Goal: Find contact information: Find contact information

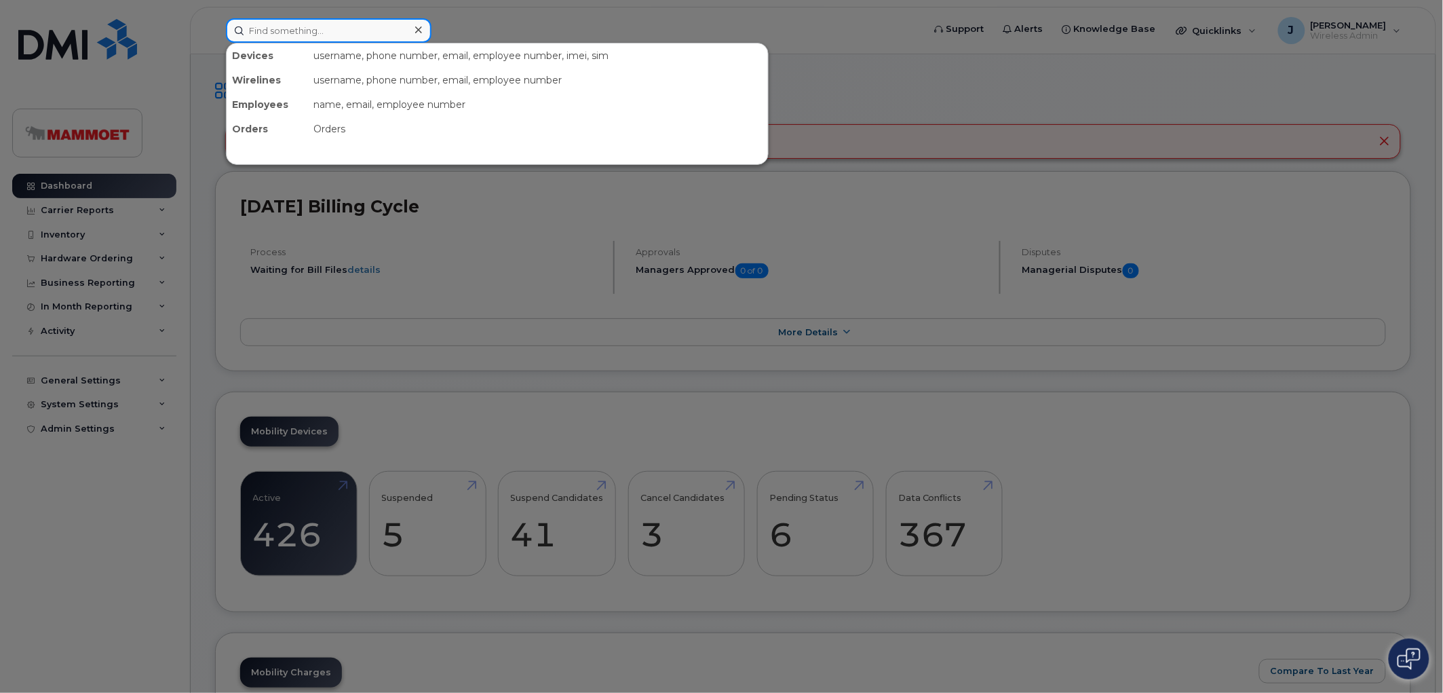
click at [297, 22] on input at bounding box center [329, 30] width 206 height 24
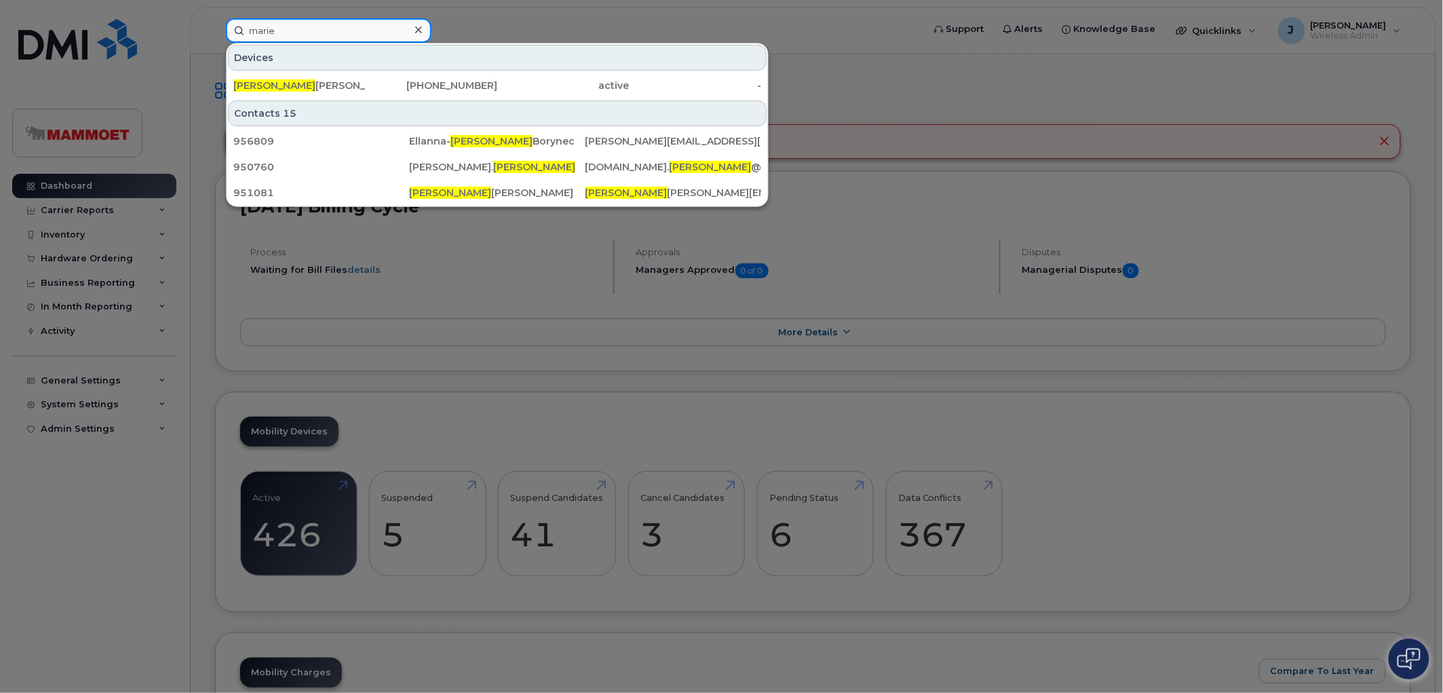
type input "marie"
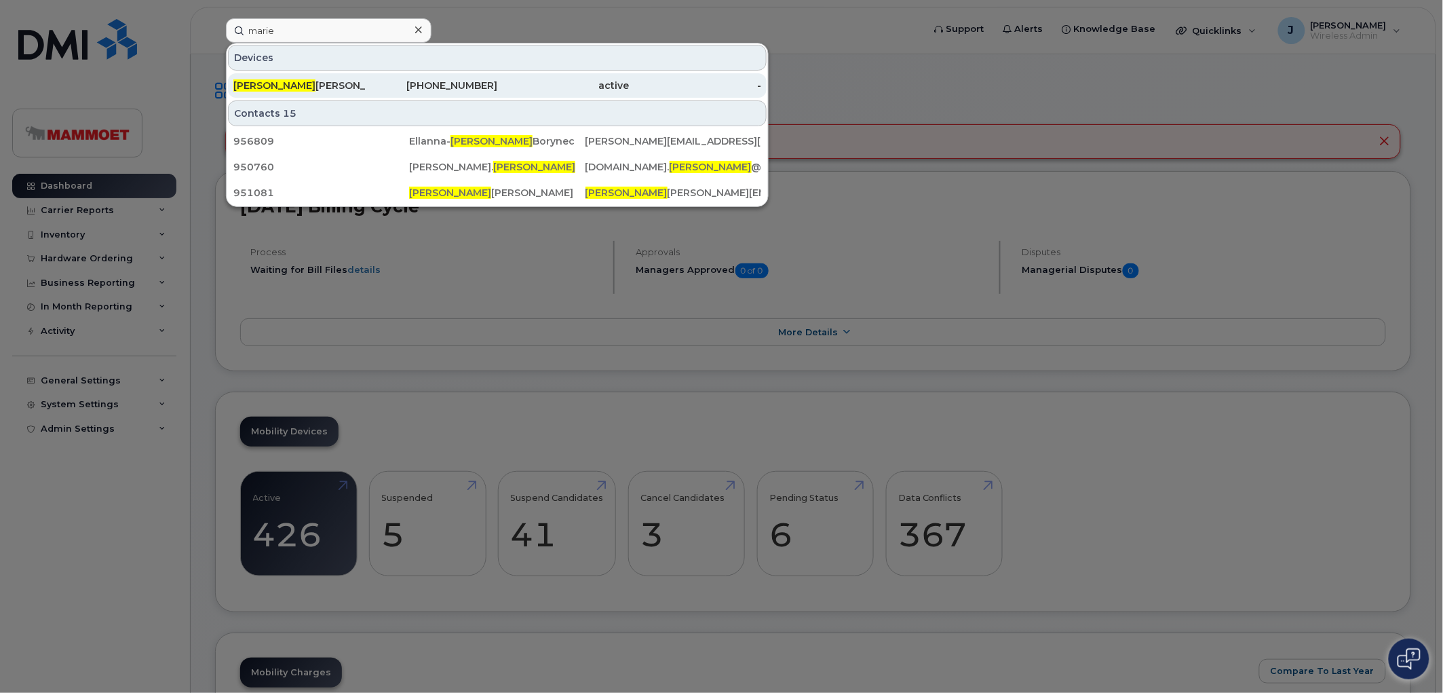
click at [471, 84] on div "[PHONE_NUMBER]" at bounding box center [432, 86] width 132 height 14
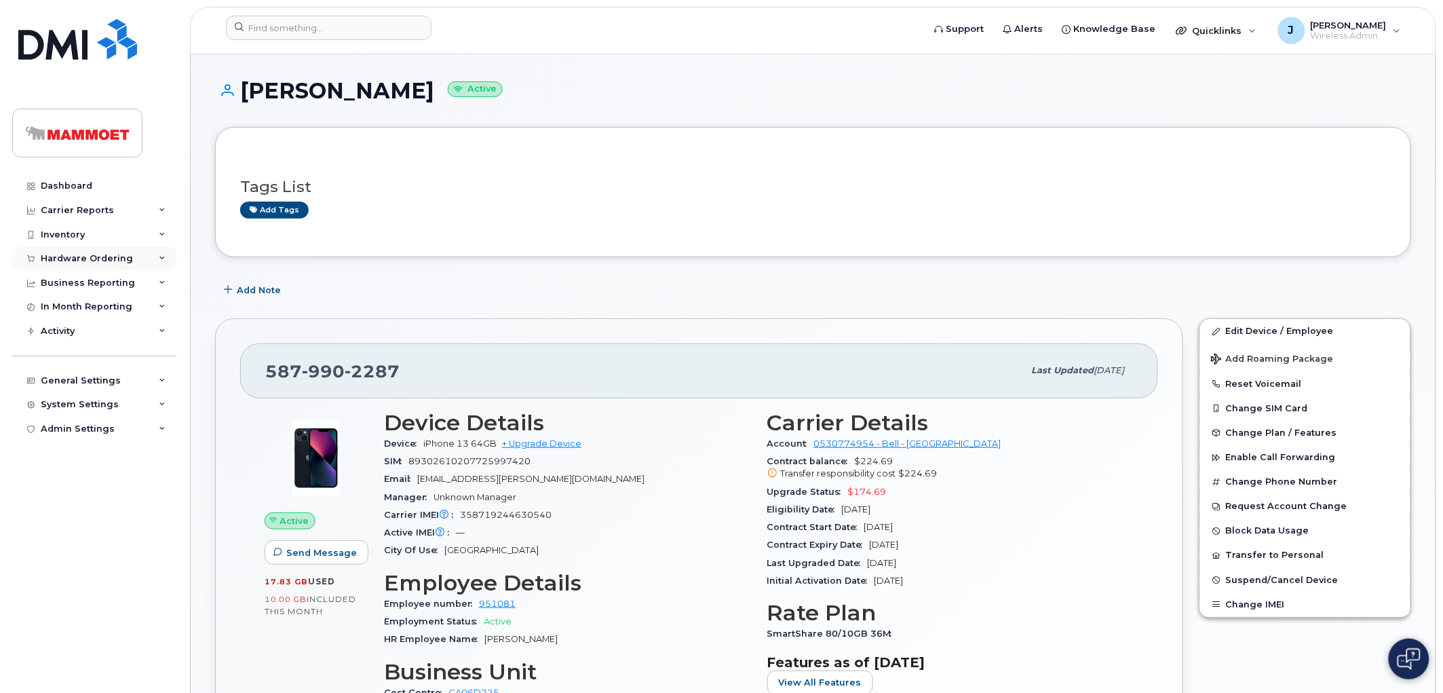
click at [73, 253] on div "Hardware Ordering" at bounding box center [87, 258] width 92 height 11
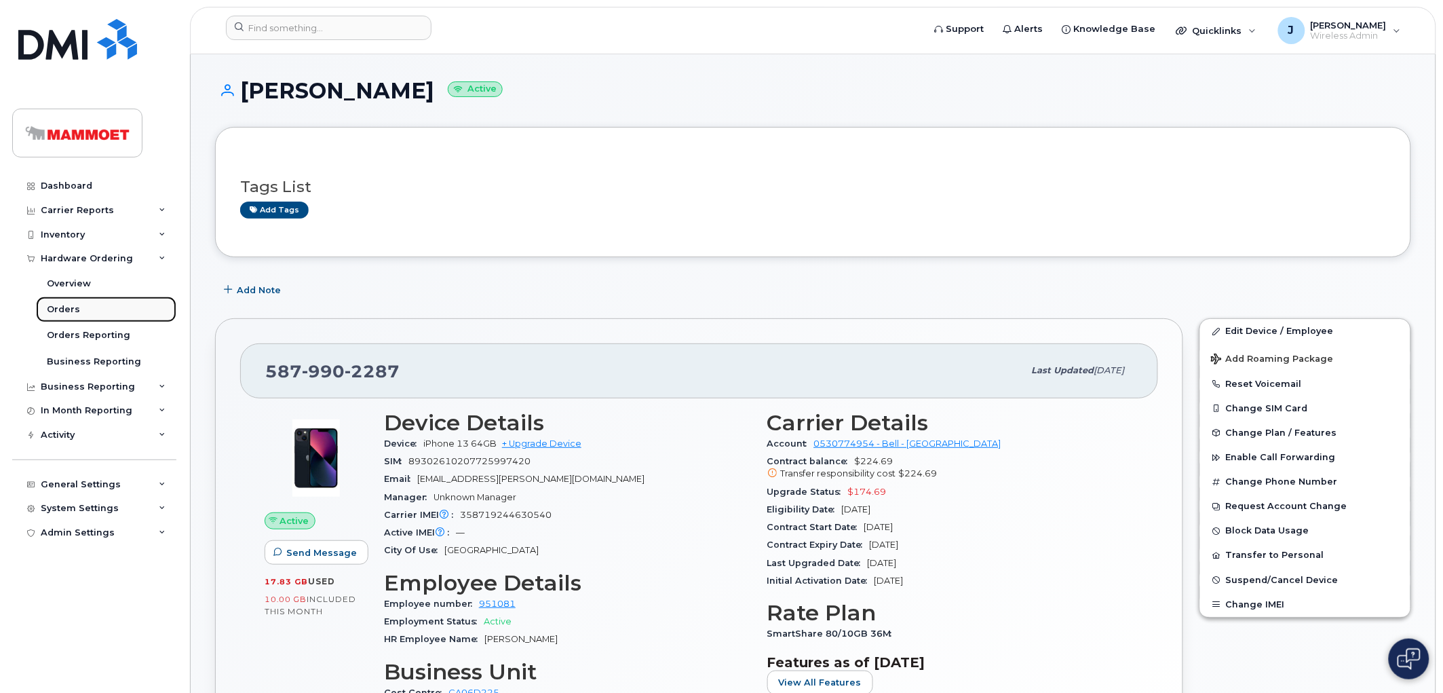
click at [65, 305] on div "Orders" at bounding box center [63, 309] width 33 height 12
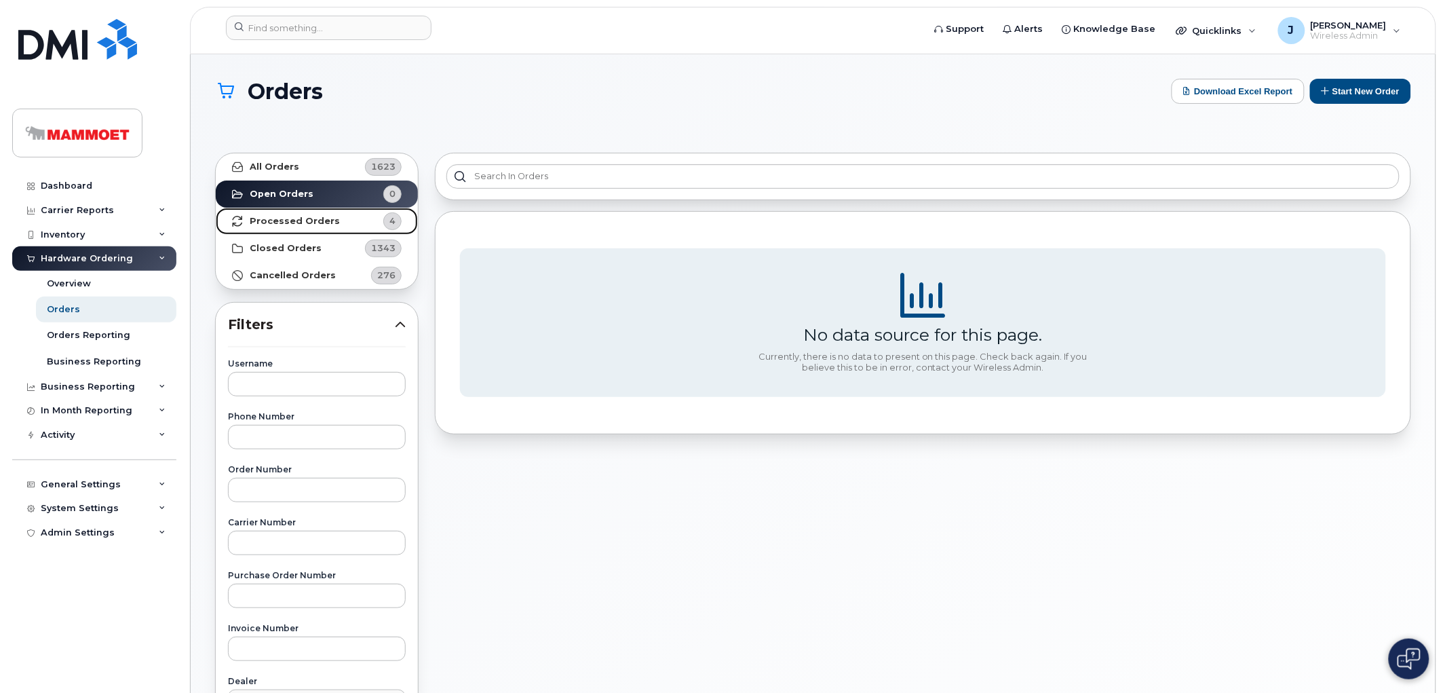
click at [282, 216] on strong "Processed Orders" at bounding box center [295, 221] width 90 height 11
